Goal: Find specific page/section: Find specific page/section

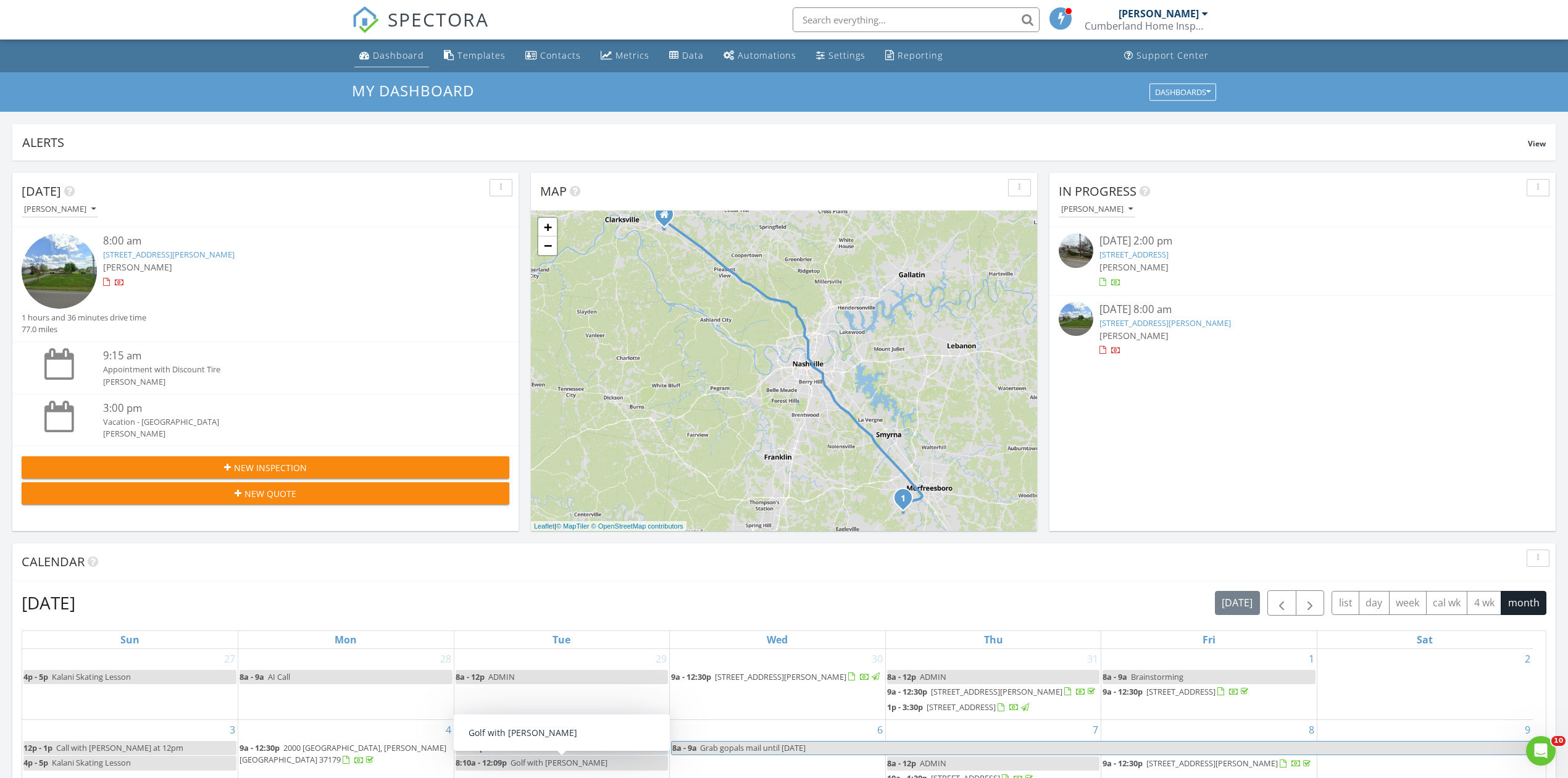
click at [392, 52] on div "Dashboard" at bounding box center [398, 56] width 52 height 12
click at [841, 15] on input "text" at bounding box center [916, 20] width 247 height 25
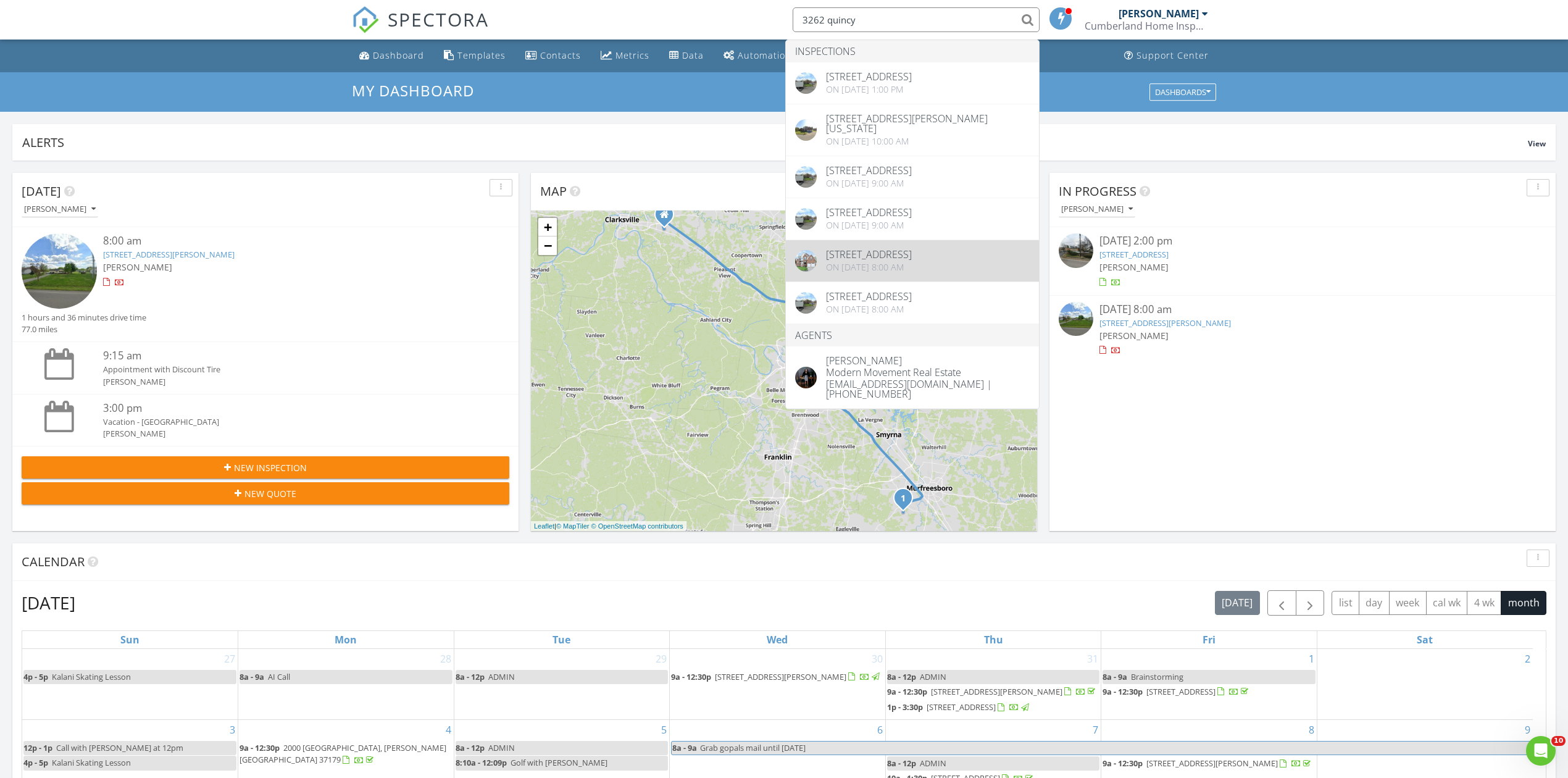
scroll to position [164, 0]
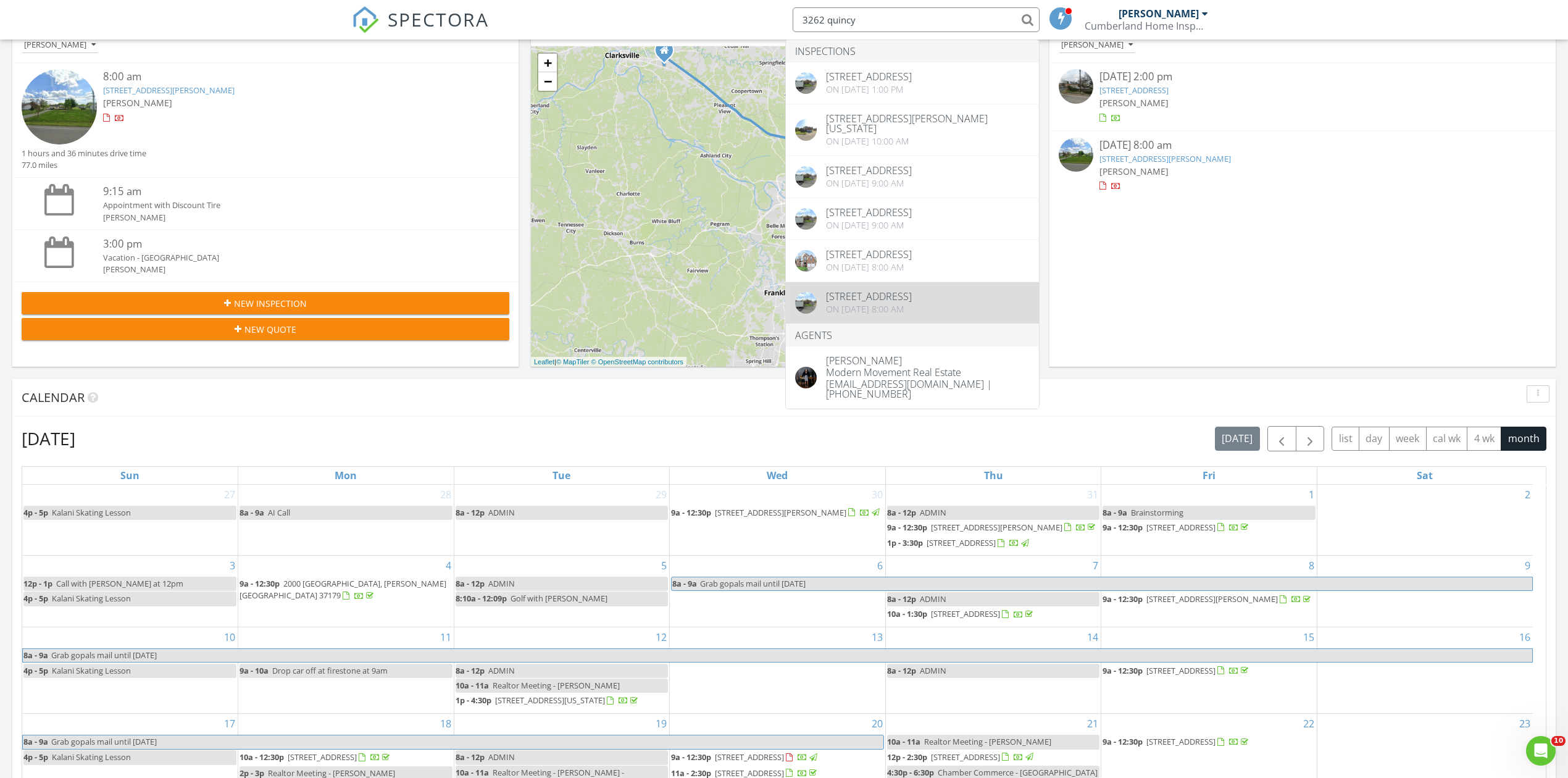
type input "3262 quincy"
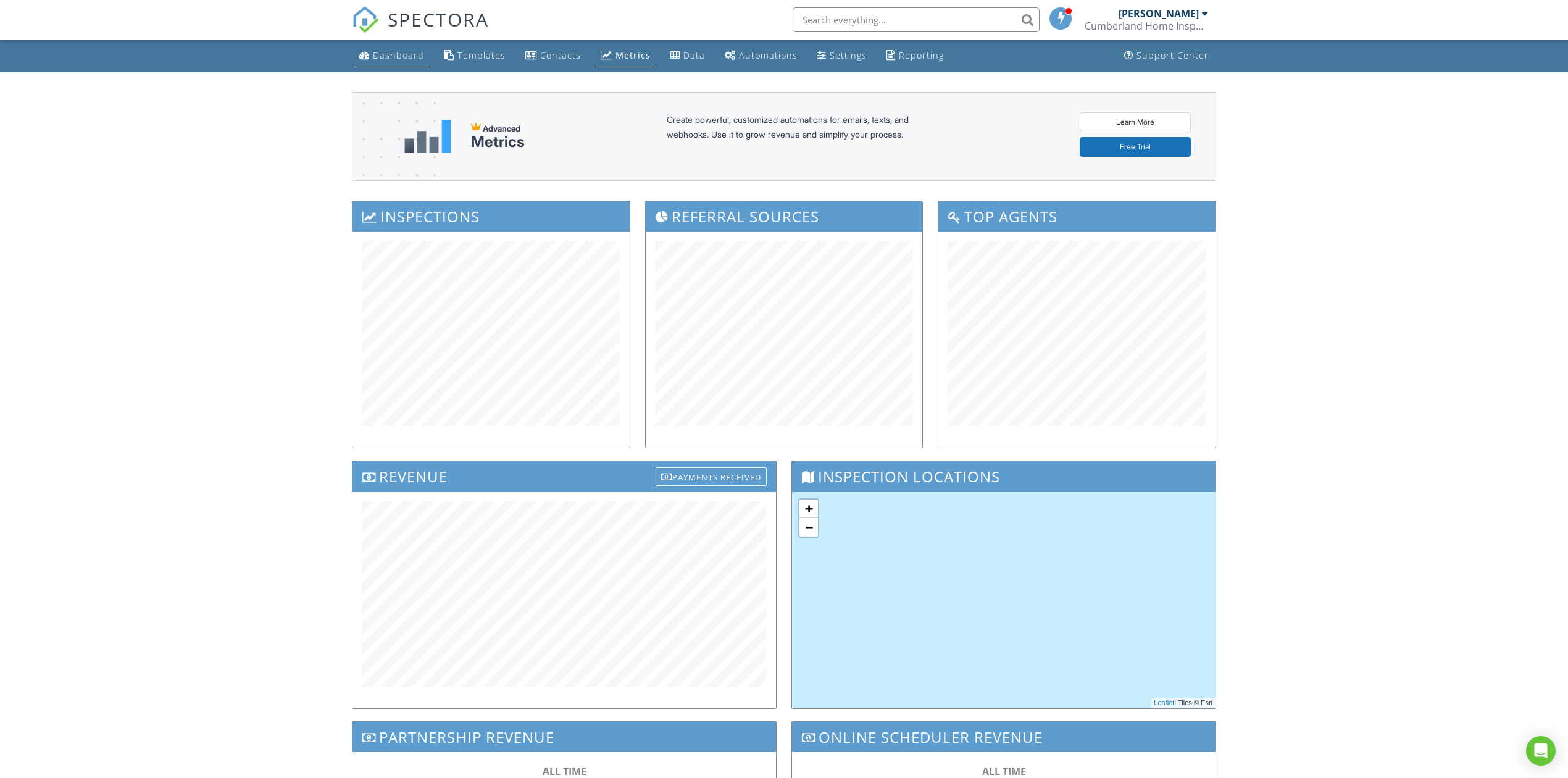
click at [403, 63] on link "Dashboard" at bounding box center [392, 56] width 75 height 23
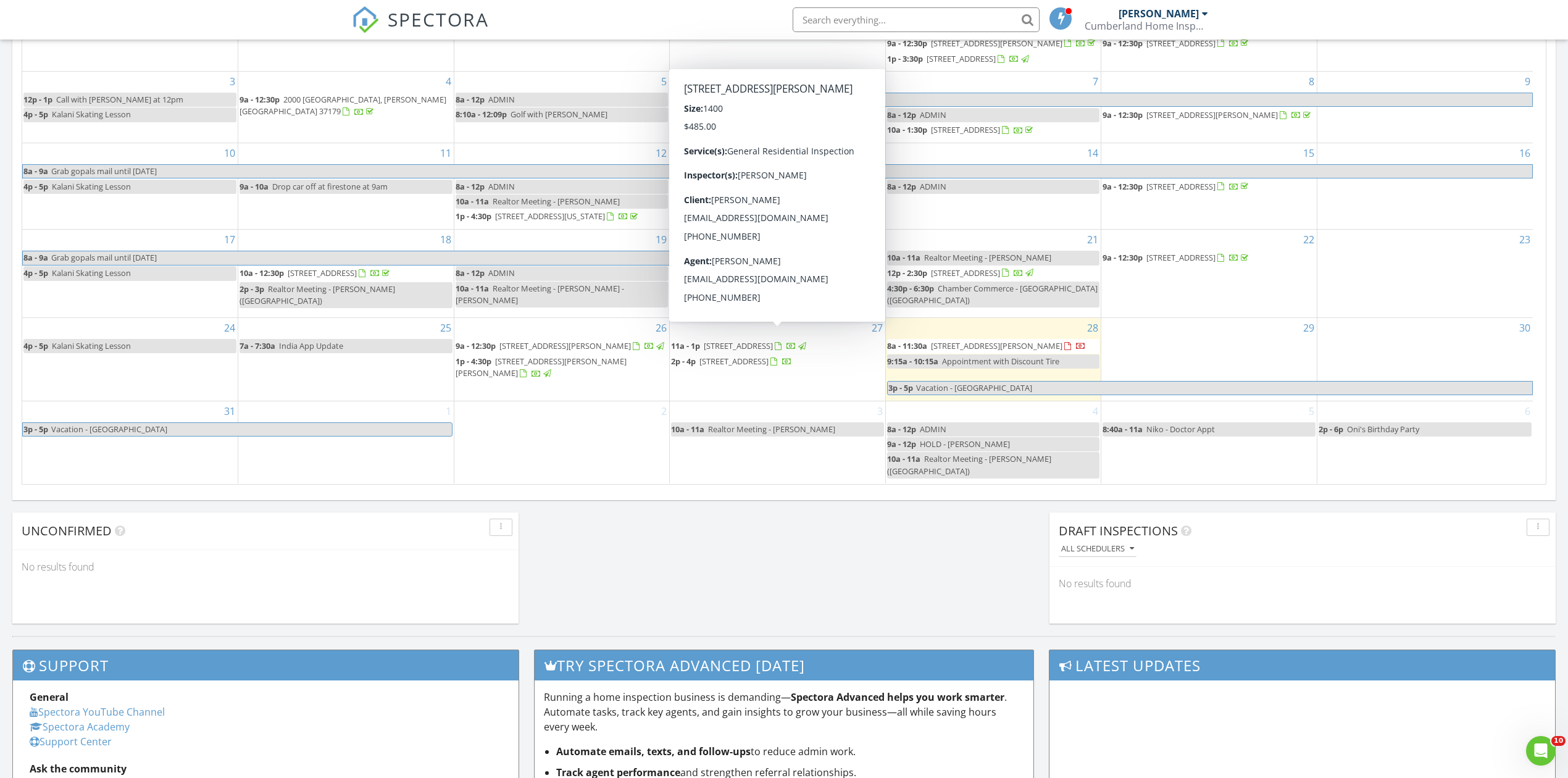
scroll to position [658, 0]
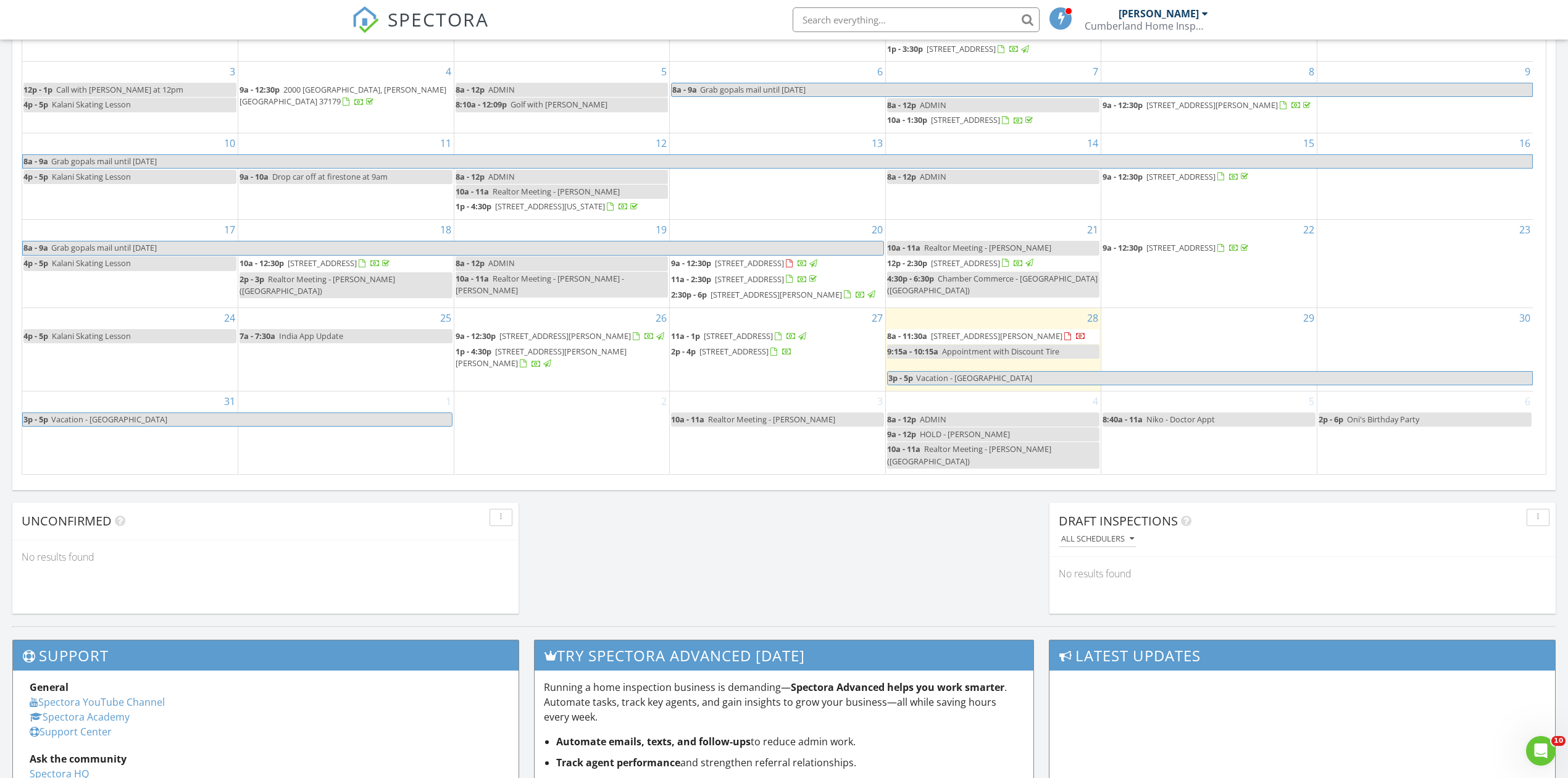
click at [828, 507] on div "Today Devin Aldrich 8:00 am 1821 Thompson Rd, Murfreesboro, TN 37128 Devin Aldr…" at bounding box center [784, 64] width 1568 height 1124
click at [954, 23] on input "text" at bounding box center [916, 20] width 247 height 25
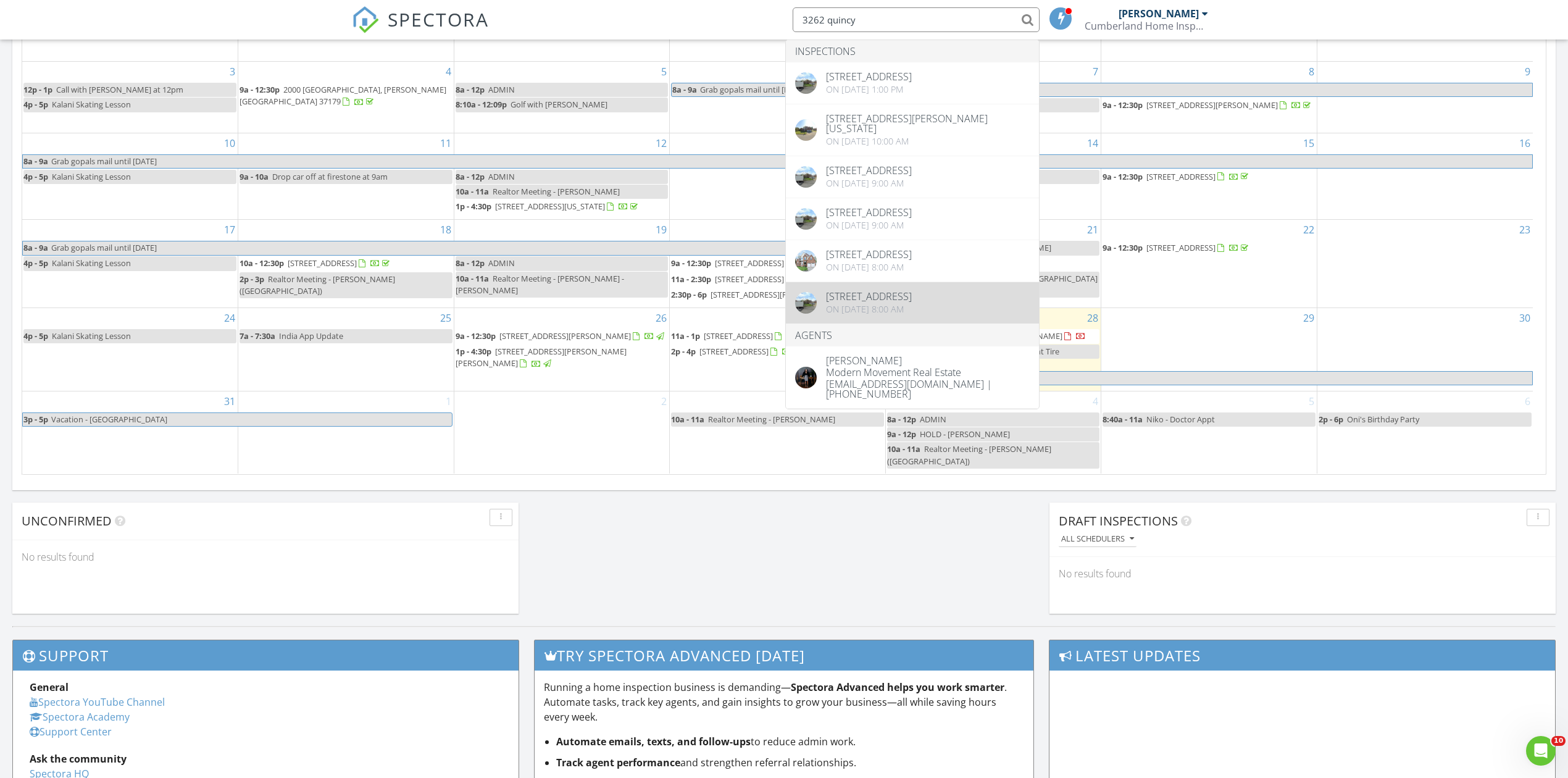
type input "3262 quincy"
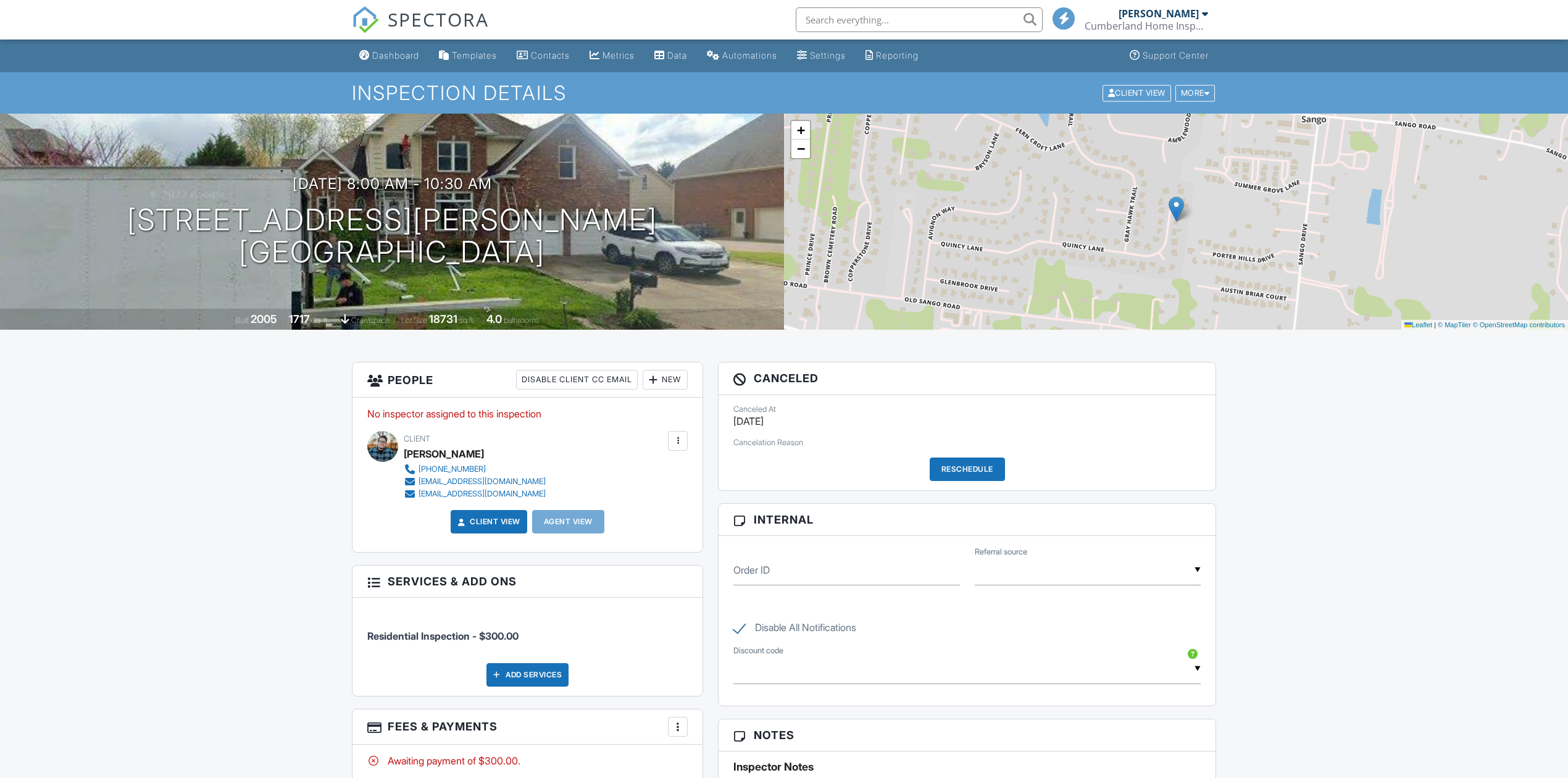
click at [989, 17] on input "text" at bounding box center [920, 20] width 247 height 25
click at [989, 16] on input "text" at bounding box center [920, 20] width 247 height 25
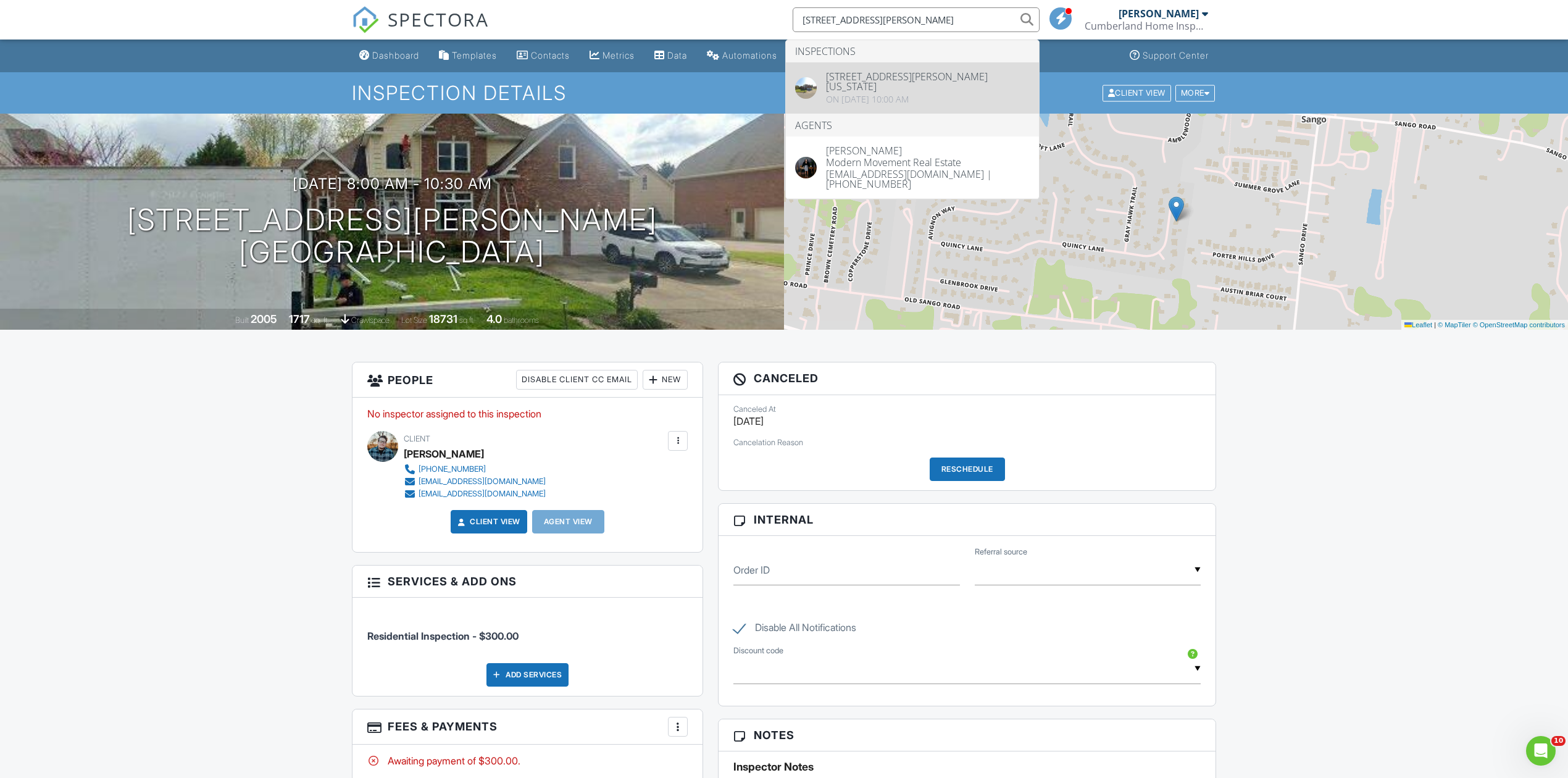
type input "[STREET_ADDRESS][PERSON_NAME]"
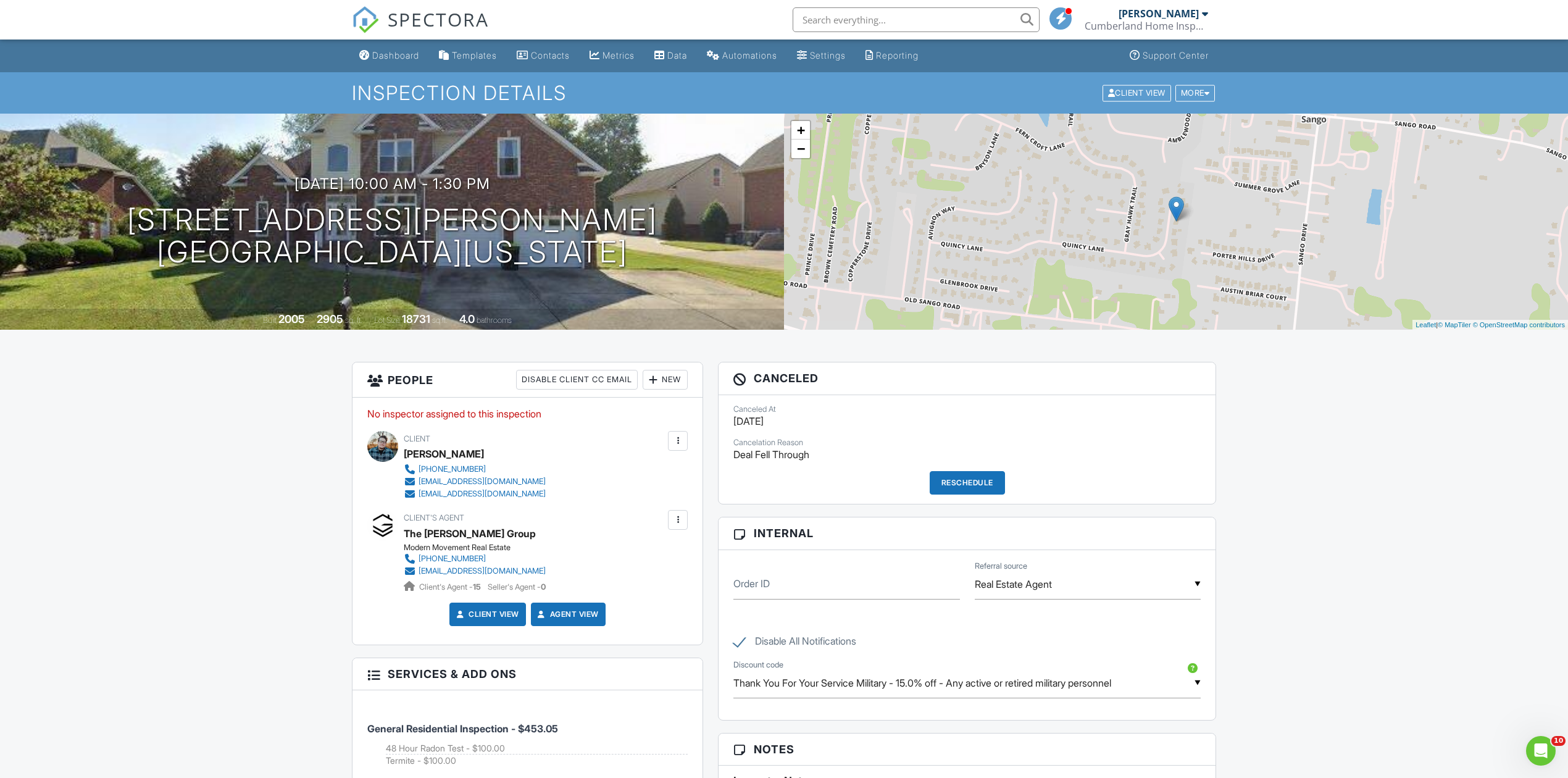
click at [883, 9] on input "text" at bounding box center [916, 20] width 247 height 25
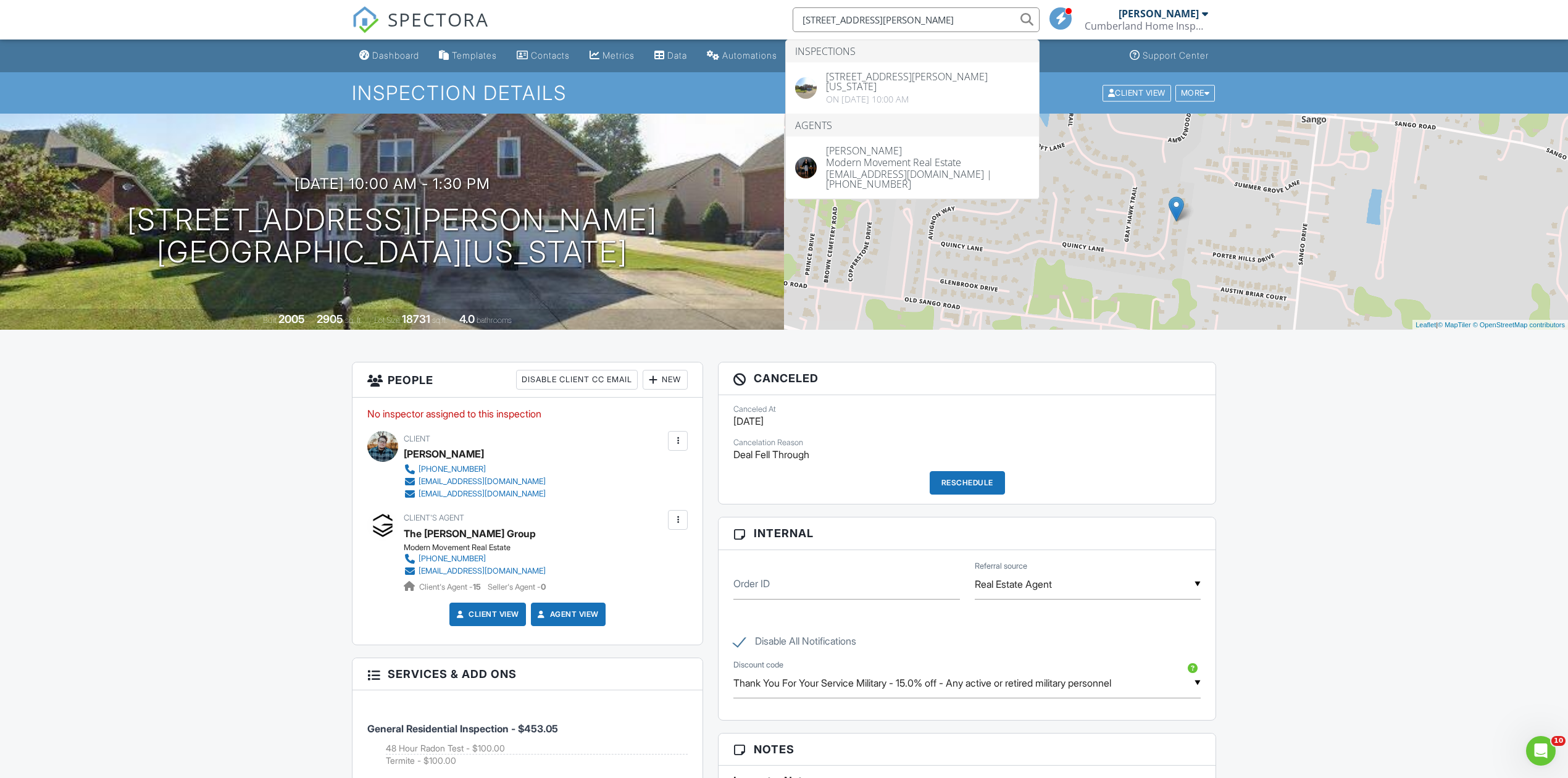
type input "[STREET_ADDRESS][PERSON_NAME]"
drag, startPoint x: 888, startPoint y: 23, endPoint x: 776, endPoint y: 40, distance: 113.3
click at [776, 40] on body "SPECTORA 3262 quincy lane Inspections 3262 Quincy Lane, Clarksville, Tennessee …" at bounding box center [784, 706] width 1568 height 1413
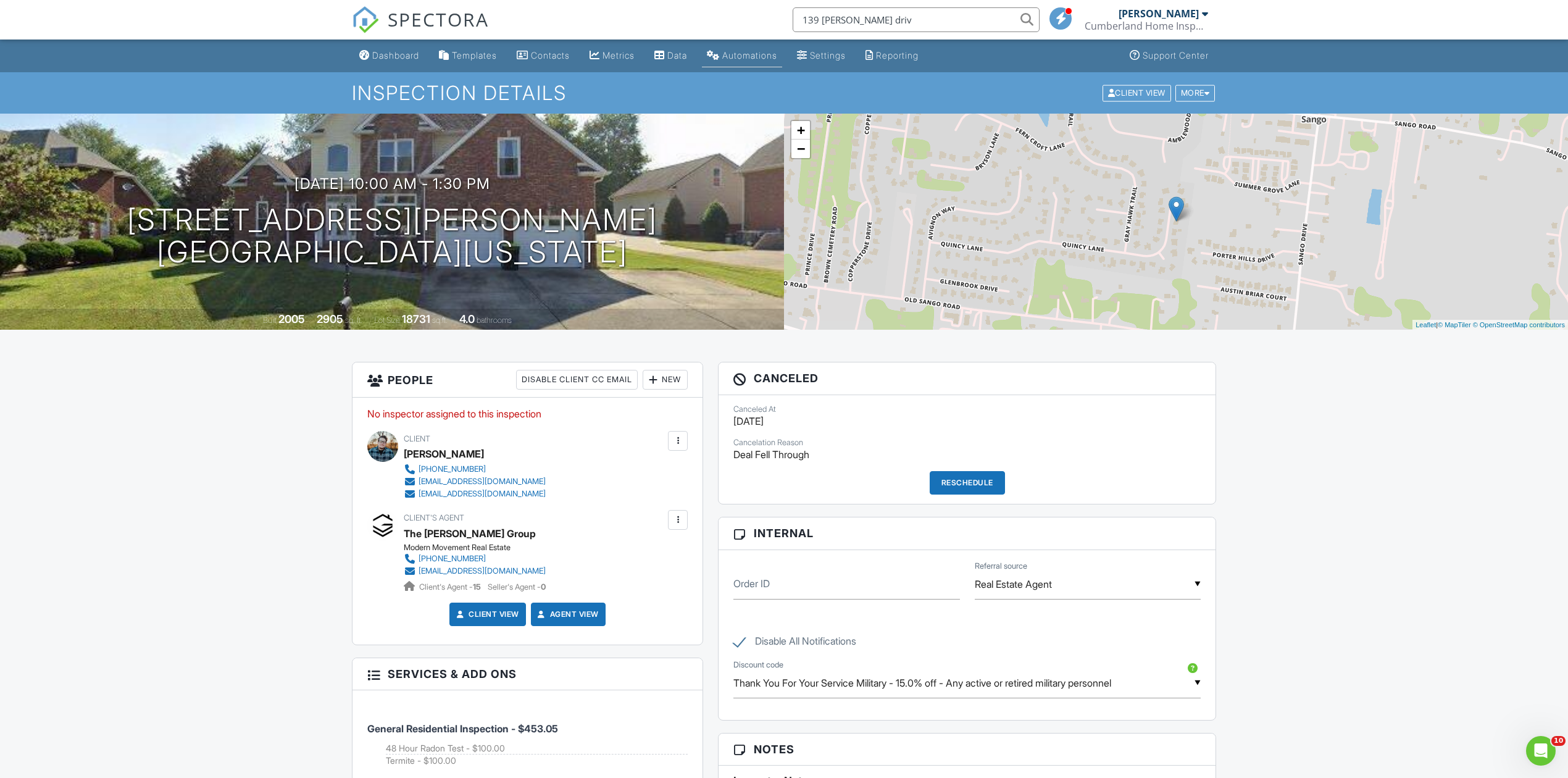
type input "139 jesse drive"
drag, startPoint x: 875, startPoint y: 21, endPoint x: 747, endPoint y: 46, distance: 130.4
click at [747, 46] on body "SPECTORA 139 jesse drive No results found matching that criteria. Devin Aldrich…" at bounding box center [784, 706] width 1568 height 1413
click at [289, 438] on div "Dashboard Templates Contacts Metrics Data Automations Settings Reporting Suppor…" at bounding box center [784, 726] width 1568 height 1373
